Goal: Navigation & Orientation: Understand site structure

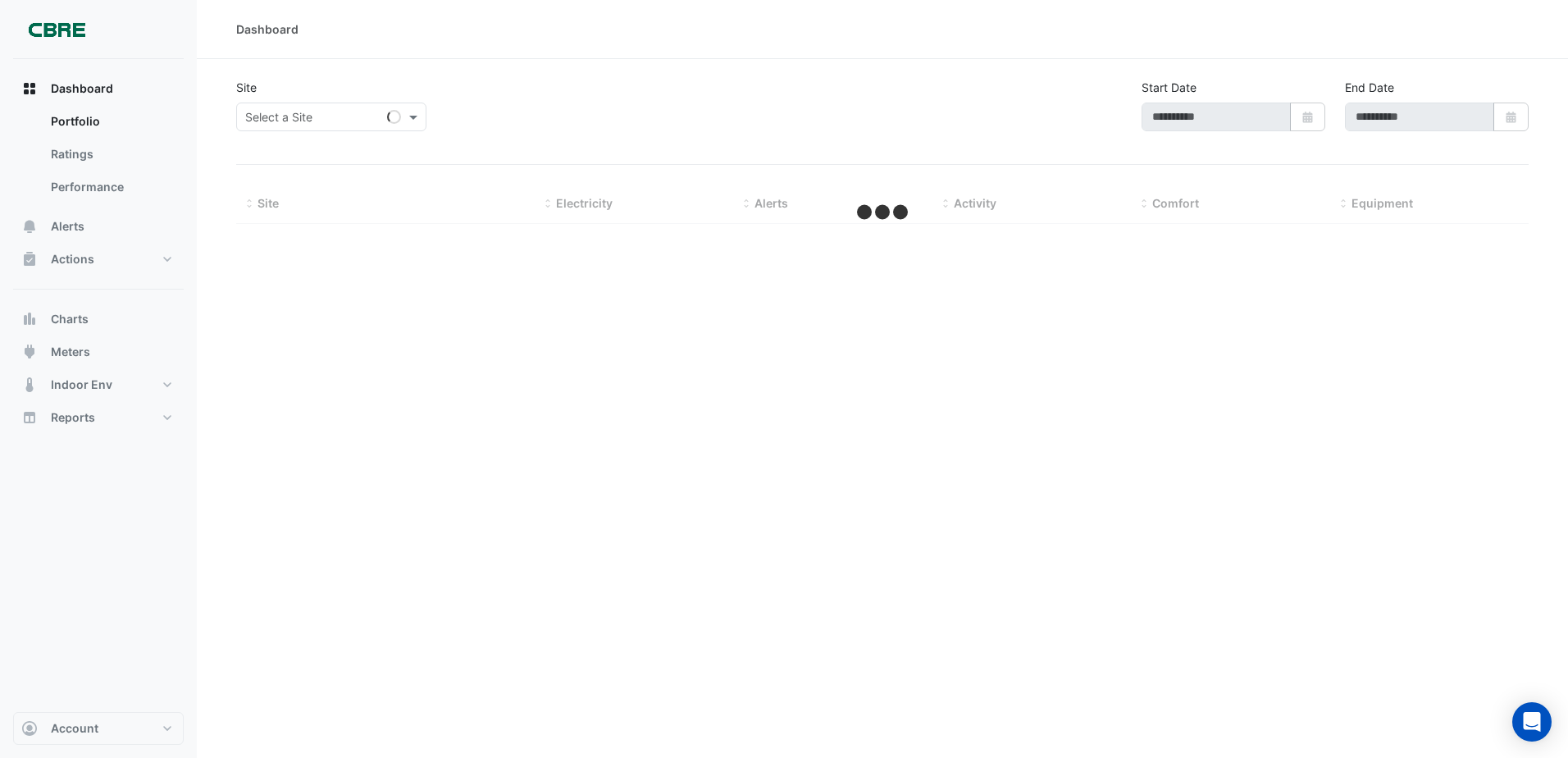
type input "**********"
select select "***"
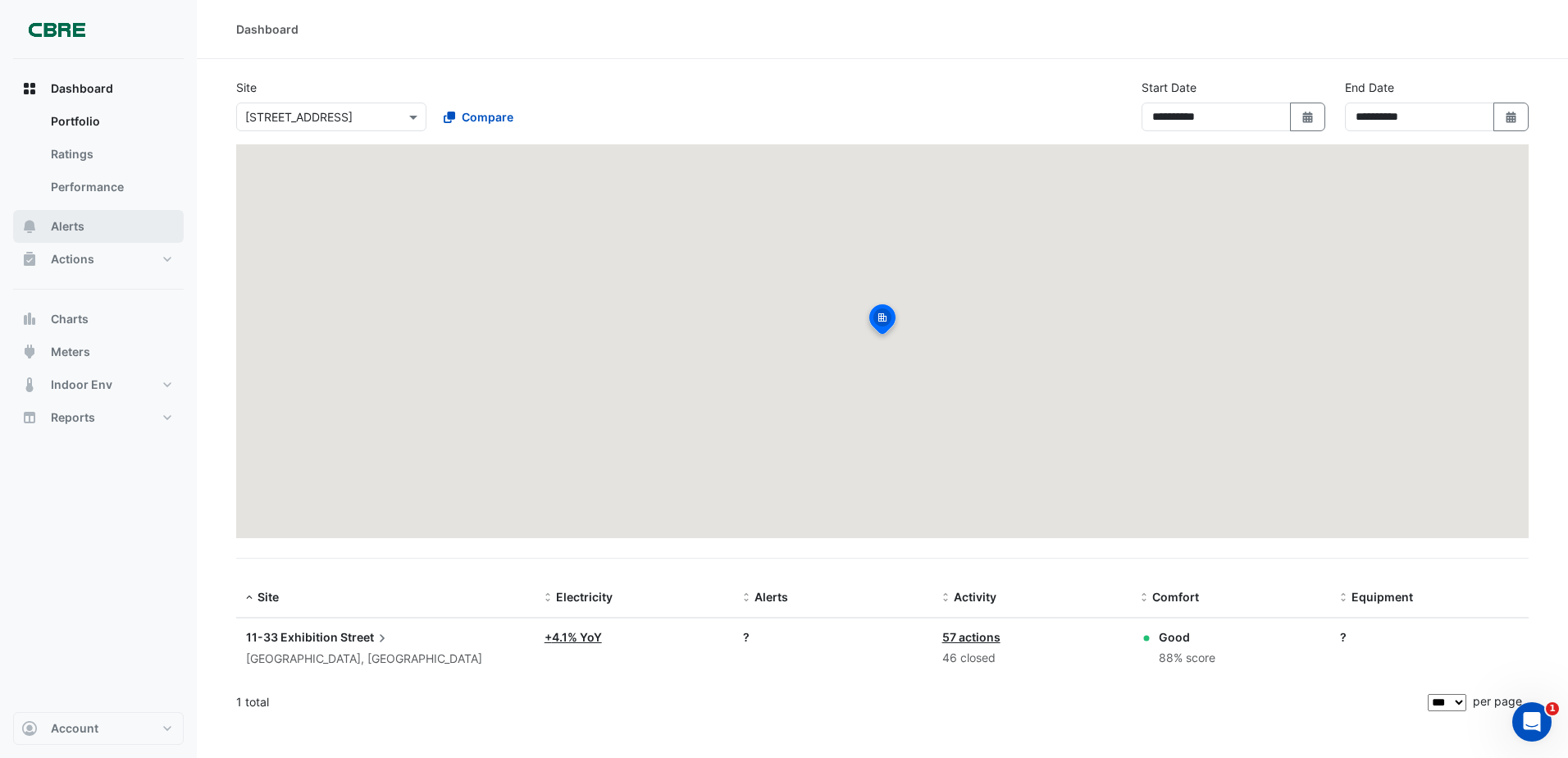
click at [95, 219] on button "Alerts" at bounding box center [98, 226] width 170 height 33
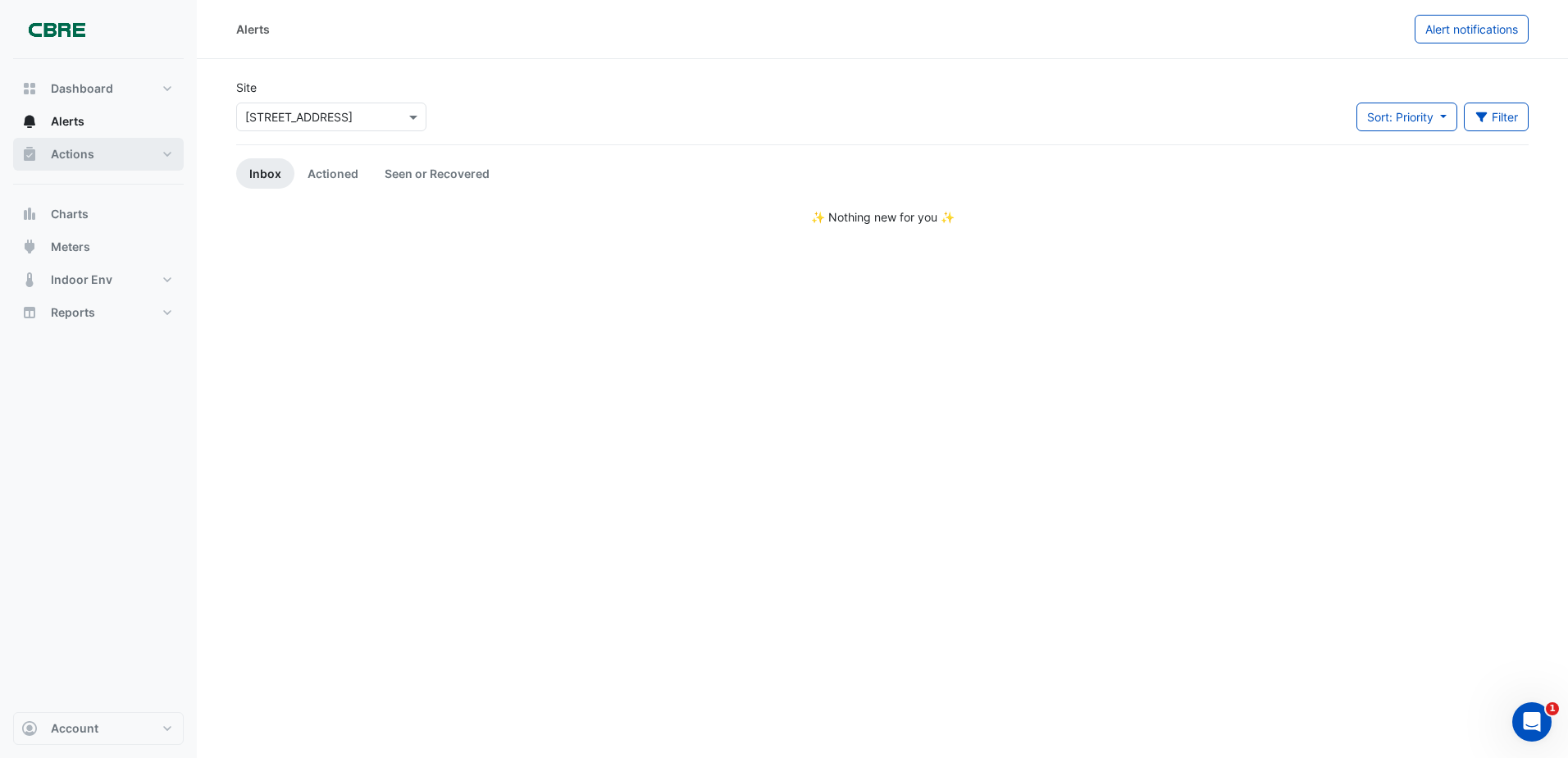
click at [60, 154] on span "Actions" at bounding box center [73, 154] width 43 height 16
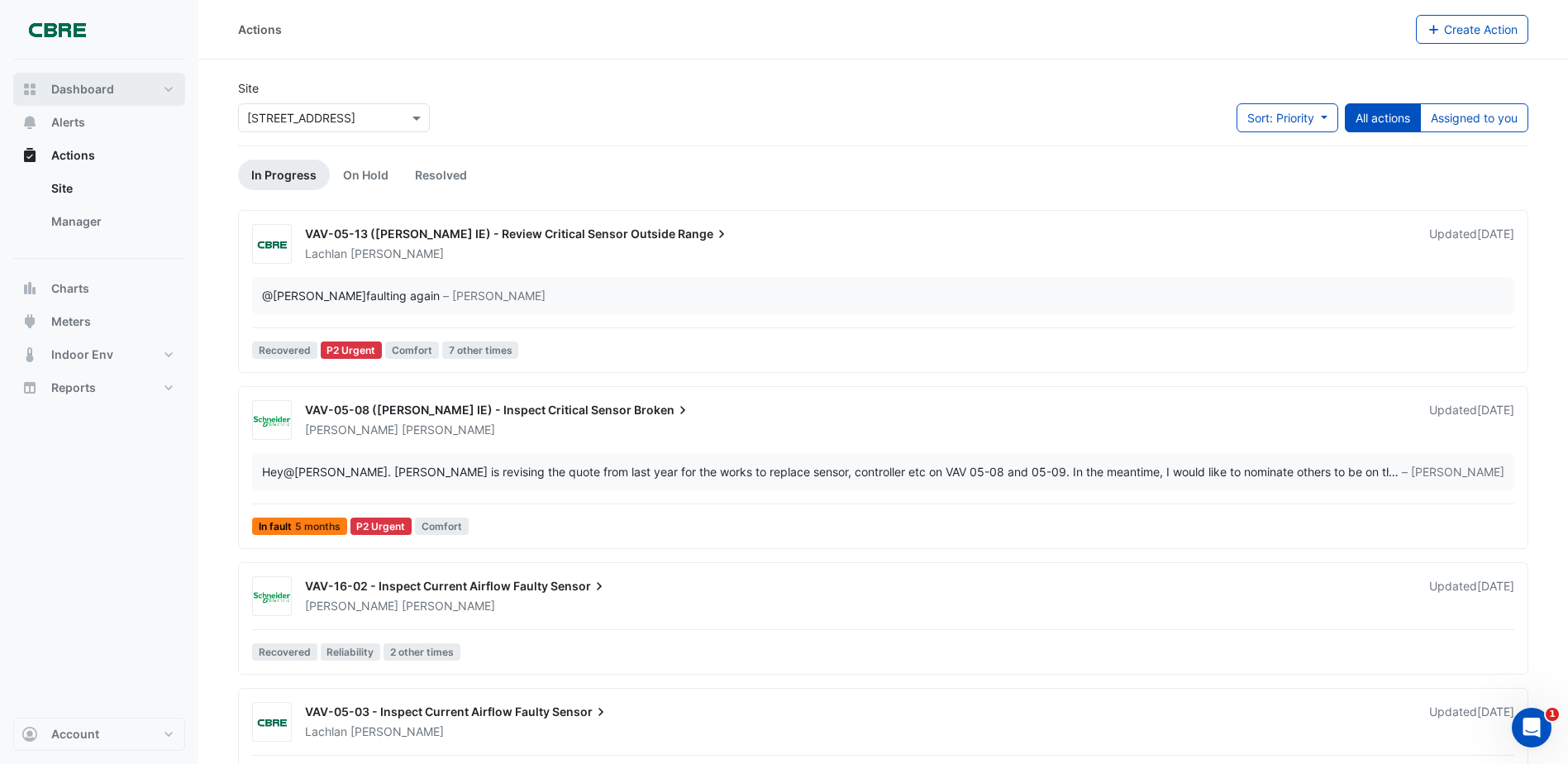
click at [94, 104] on button "Dashboard" at bounding box center [98, 89] width 172 height 33
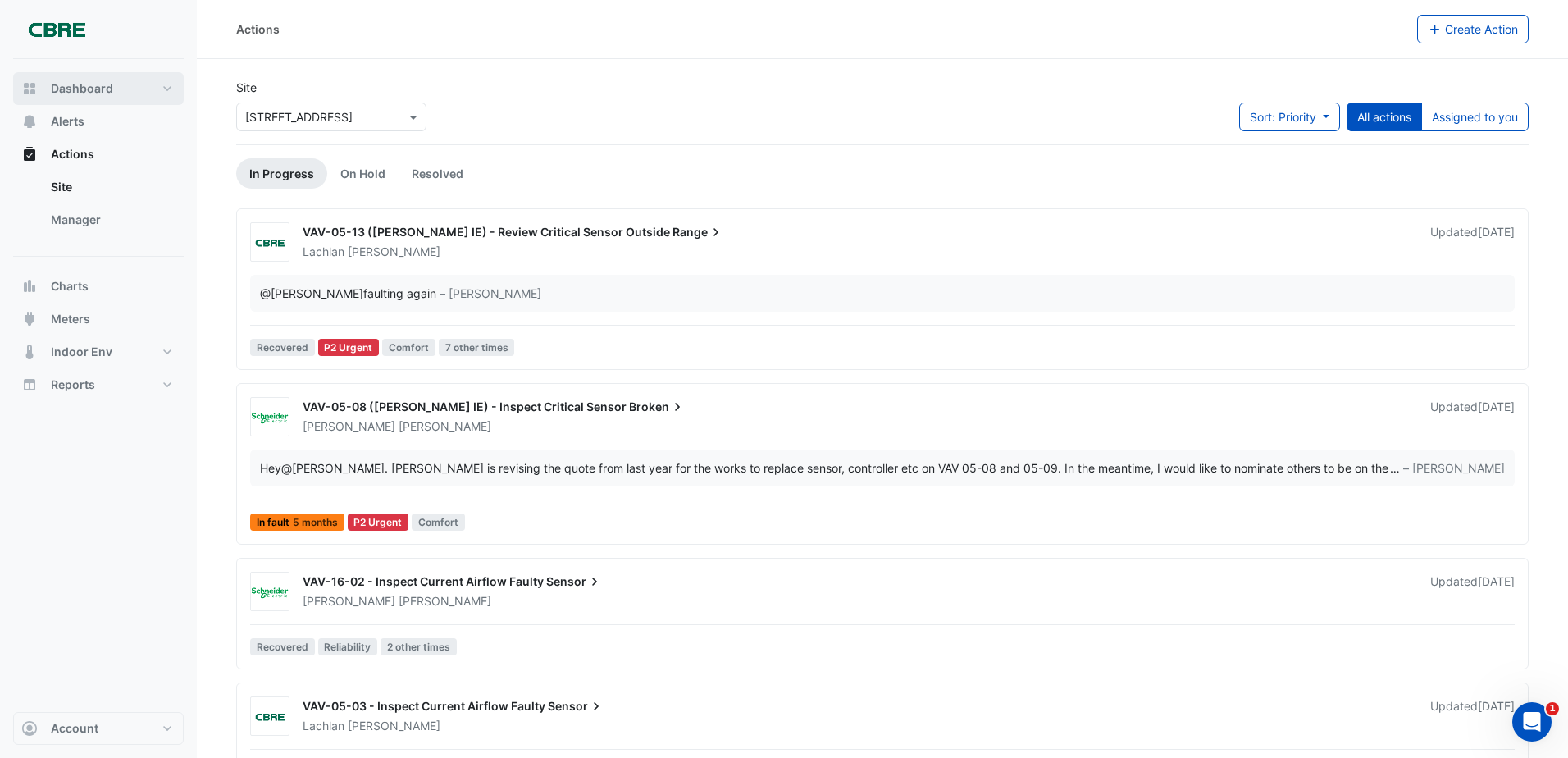
select select "***"
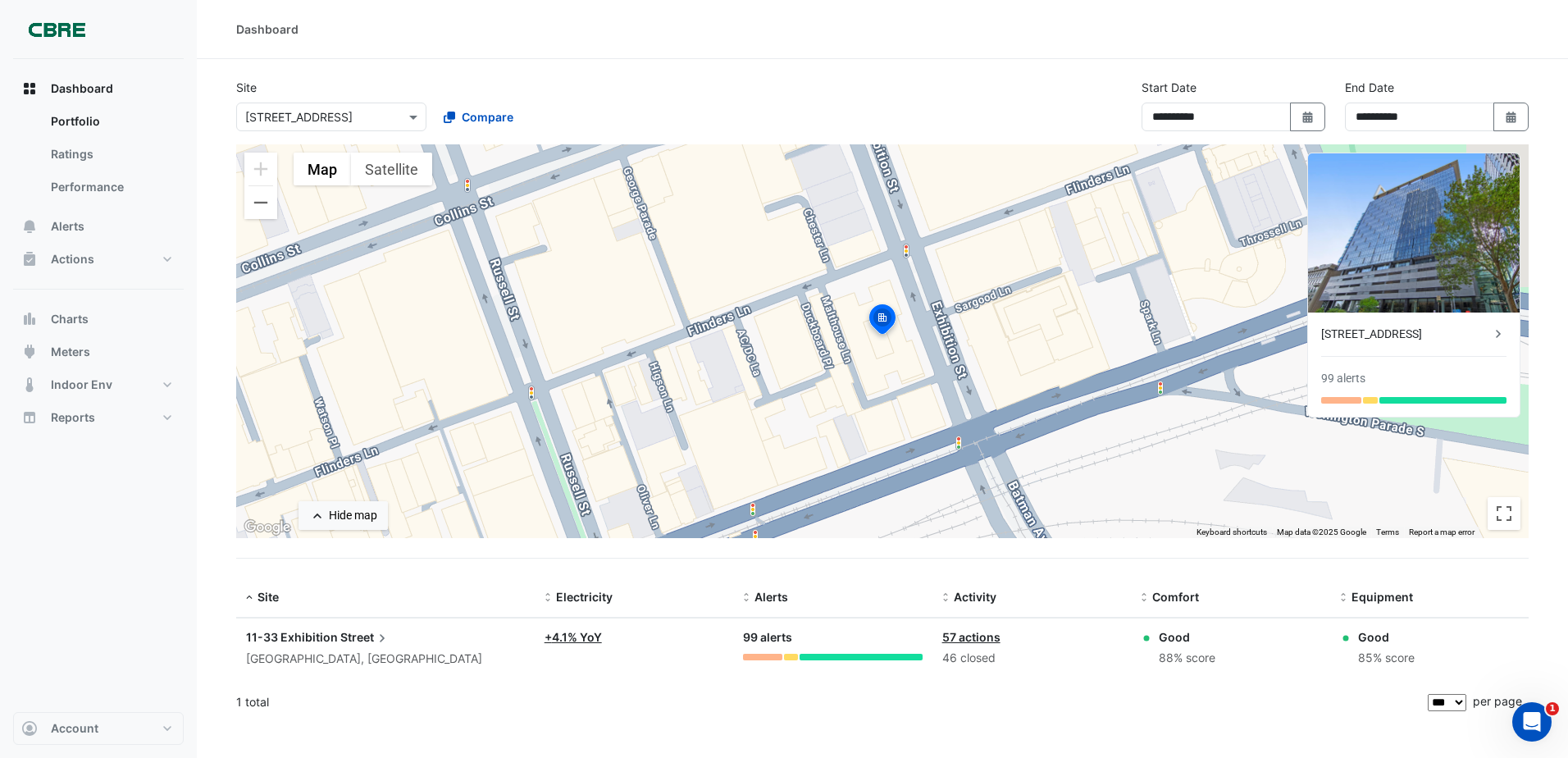
click at [693, 32] on div "Dashboard" at bounding box center [882, 29] width 1292 height 17
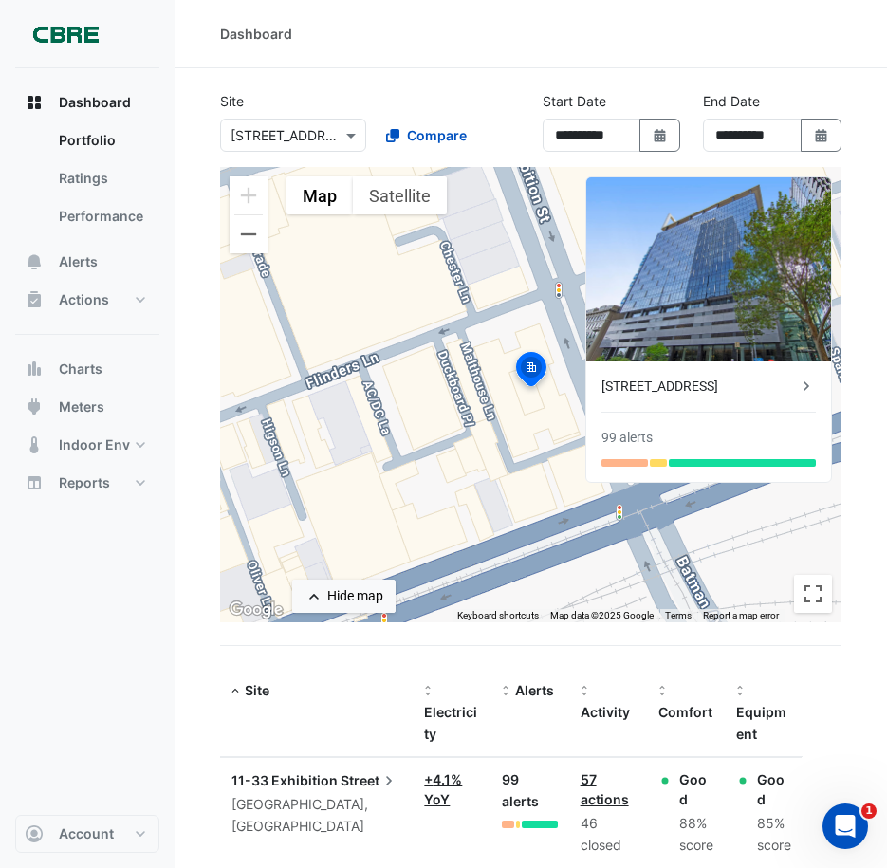
drag, startPoint x: 582, startPoint y: 31, endPoint x: 773, endPoint y: 44, distance: 191.1
click at [583, 31] on div "Dashboard" at bounding box center [530, 34] width 621 height 20
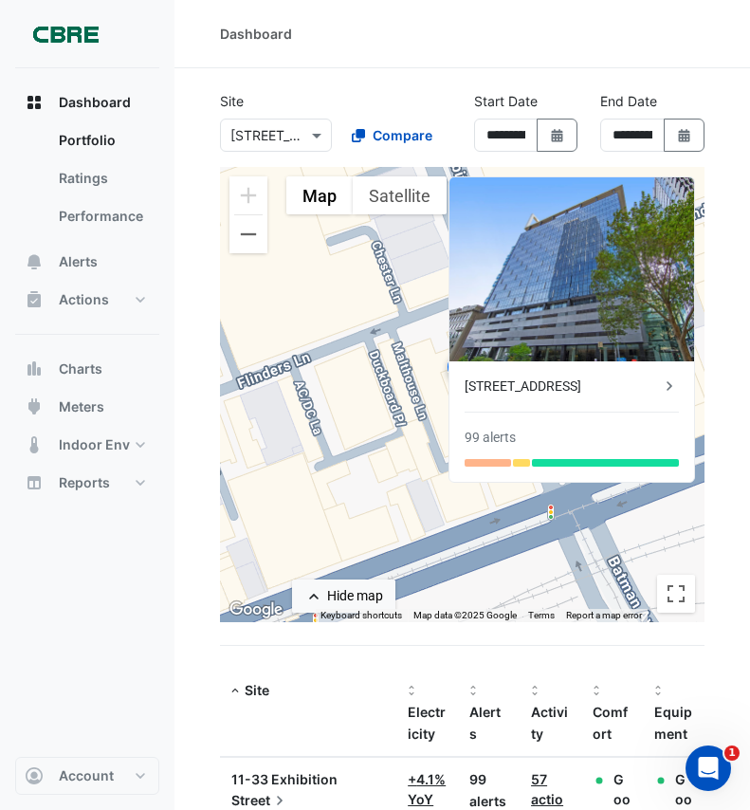
click at [121, 634] on div "Dashboard Portfolio Ratings Performance Alerts Actions Site Manager Charts" at bounding box center [87, 412] width 144 height 689
click at [244, 692] on div "Site" at bounding box center [308, 691] width 154 height 22
click at [234, 690] on span at bounding box center [235, 691] width 13 height 15
click at [234, 689] on span at bounding box center [235, 691] width 13 height 15
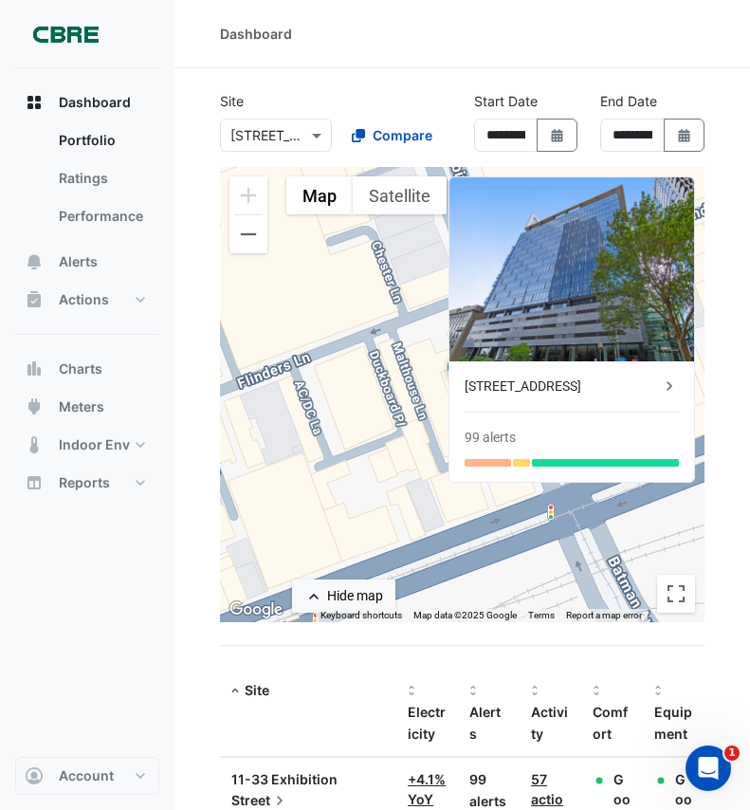
drag, startPoint x: 234, startPoint y: 689, endPoint x: 126, endPoint y: 681, distance: 108.4
click at [122, 682] on div "Dashboard Portfolio Ratings Performance Alerts Actions Site Manager Charts" at bounding box center [87, 412] width 144 height 689
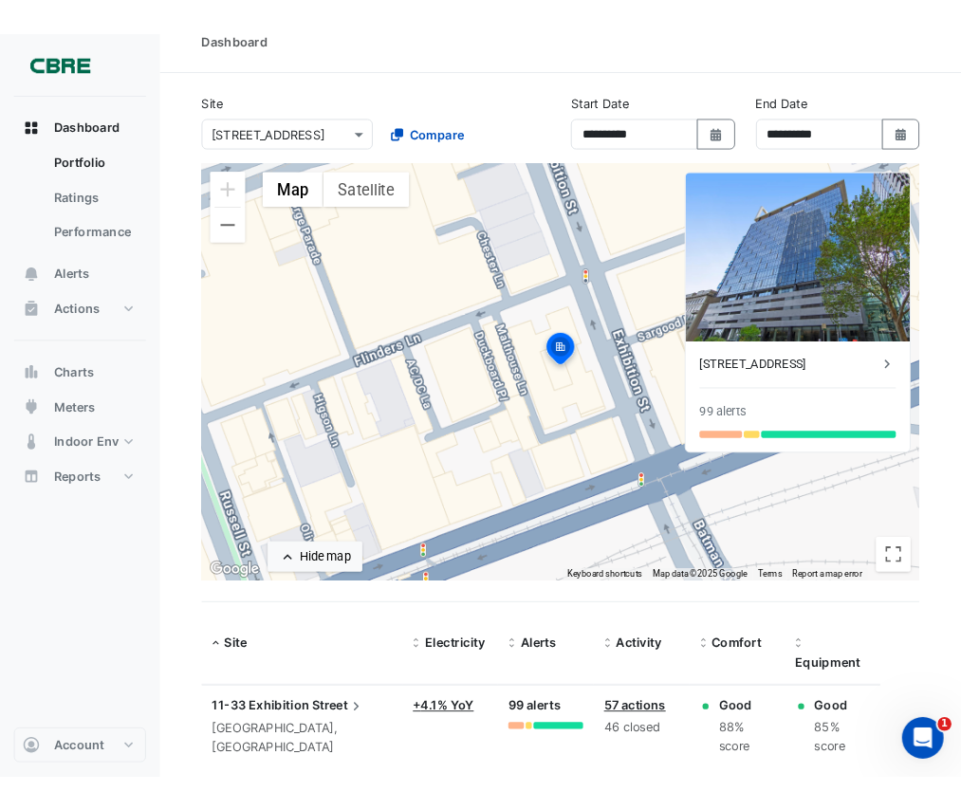
scroll to position [67, 0]
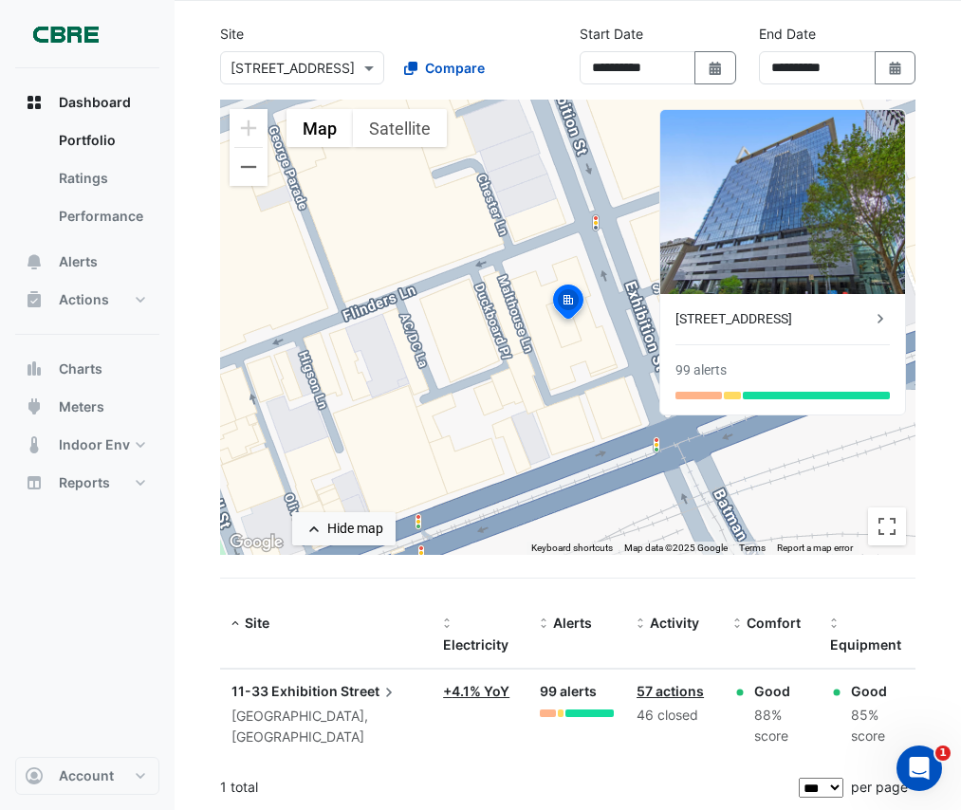
click at [26, 702] on div "Dashboard Portfolio Ratings Performance Alerts Actions Site Manager Charts" at bounding box center [87, 412] width 144 height 689
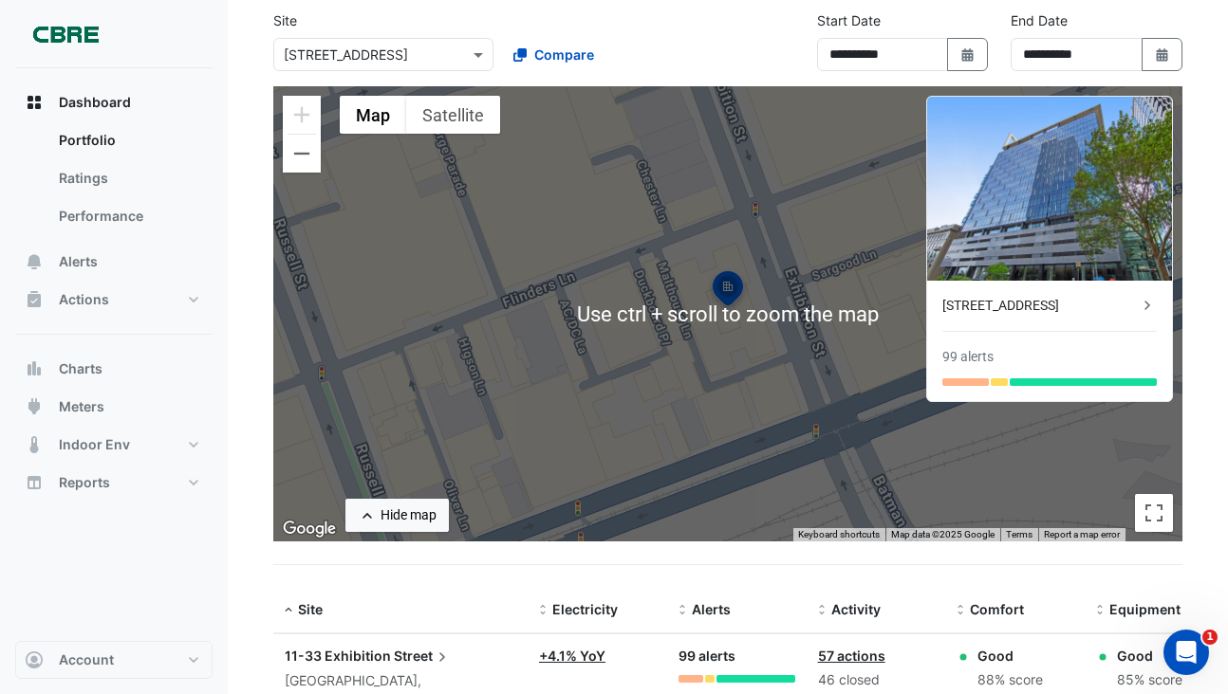
scroll to position [141, 0]
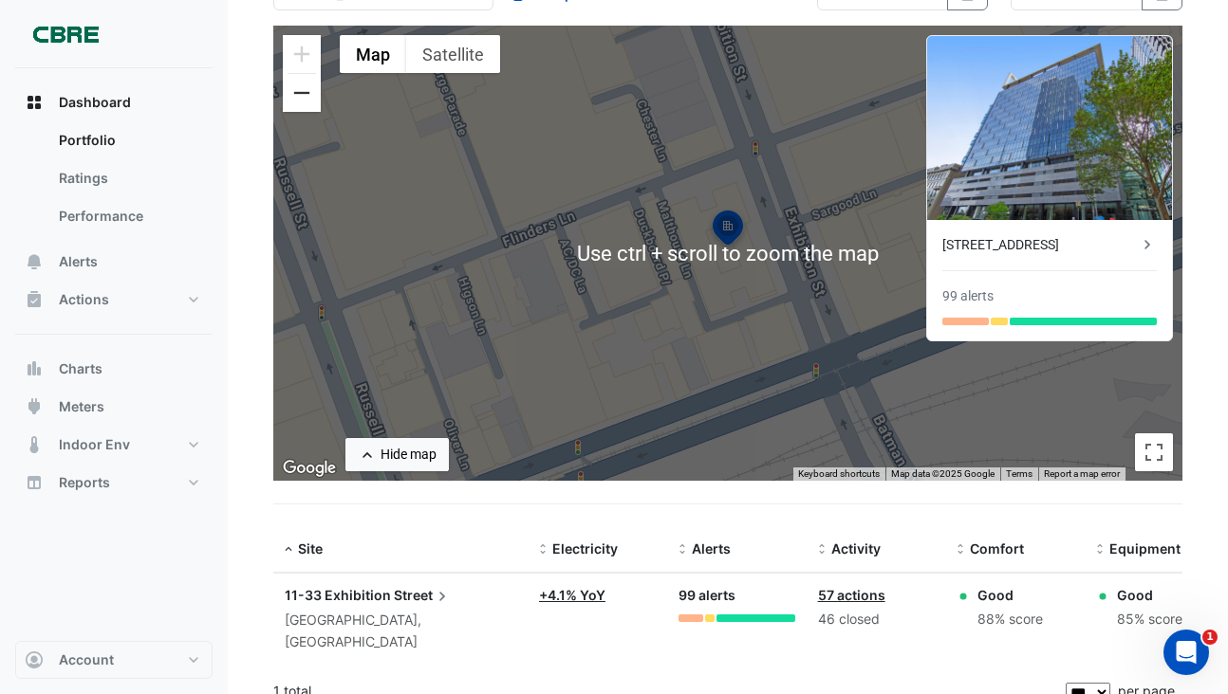
click at [308, 98] on button "Zoom out" at bounding box center [302, 93] width 38 height 38
